Goal: Find specific page/section: Find specific page/section

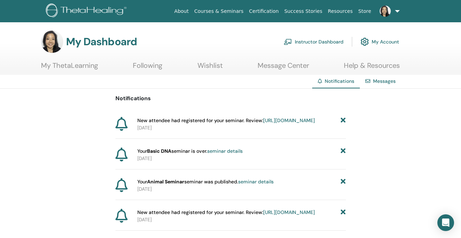
click at [263, 124] on link "https://member.thetahealing.com/instructor/seminar/375122/attendees" at bounding box center [289, 120] width 52 height 6
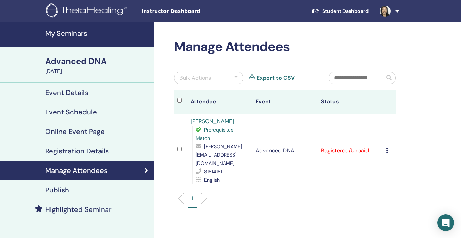
click at [65, 93] on h4 "Event Details" at bounding box center [66, 92] width 43 height 8
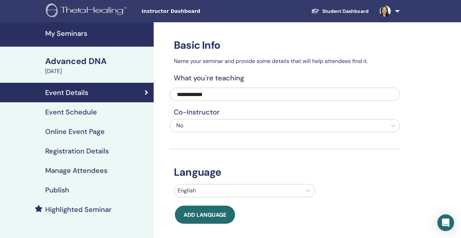
click at [78, 36] on h4 "My Seminars" at bounding box center [97, 33] width 104 height 8
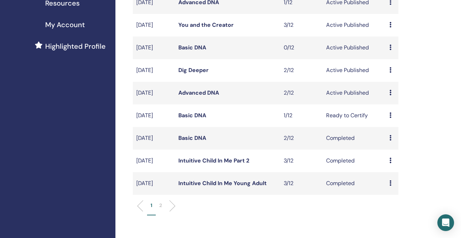
scroll to position [163, 0]
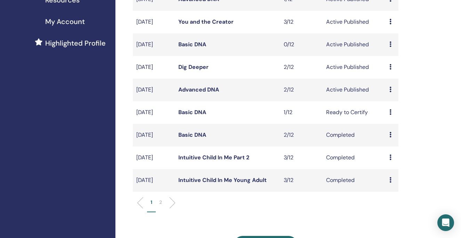
click at [189, 138] on link "Basic DNA" at bounding box center [193, 134] width 28 height 7
